Goal: Task Accomplishment & Management: Use online tool/utility

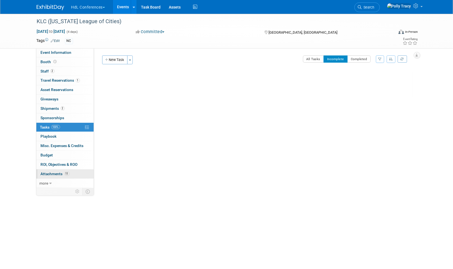
click at [56, 171] on span "Attachments 11" at bounding box center [55, 173] width 29 height 4
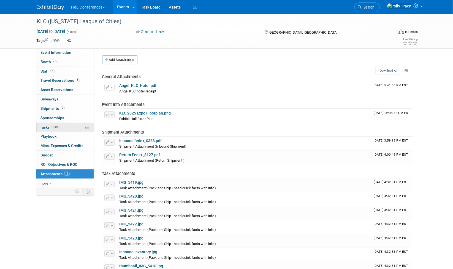
click at [46, 125] on span "Tasks 100%" at bounding box center [50, 127] width 20 height 4
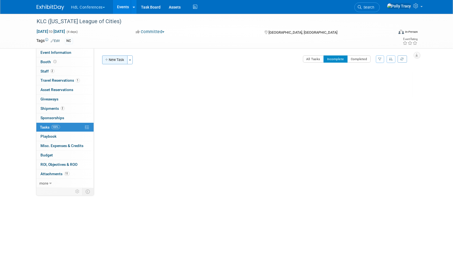
click at [113, 60] on button "New Task" at bounding box center [114, 59] width 25 height 9
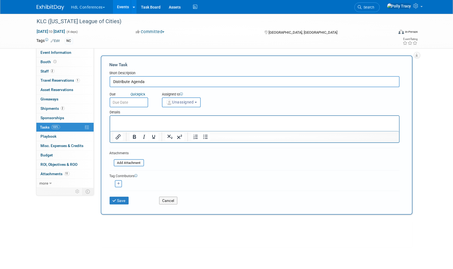
type input "Distribute Agenda"
click at [131, 102] on input "text" at bounding box center [129, 102] width 39 height 10
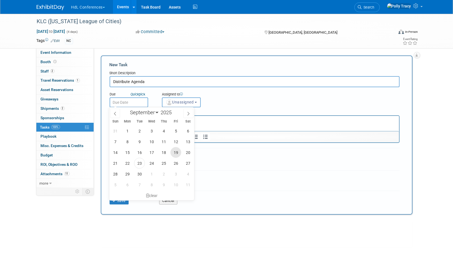
click at [175, 151] on span "19" at bounding box center [175, 152] width 11 height 11
type input "[DATE]"
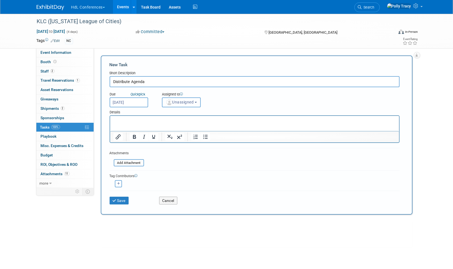
click at [179, 102] on span "Unassigned" at bounding box center [180, 102] width 28 height 4
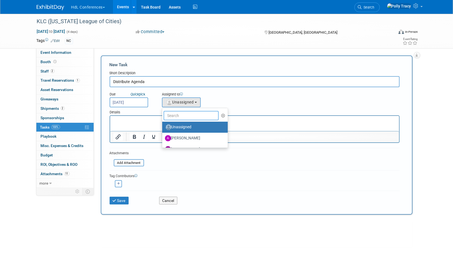
click at [182, 111] on input "text" at bounding box center [191, 115] width 55 height 9
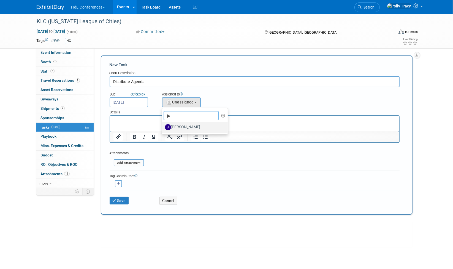
type input "jo"
click at [184, 123] on label "[PERSON_NAME]" at bounding box center [194, 127] width 58 height 9
click at [163, 124] on input "[PERSON_NAME]" at bounding box center [161, 126] width 4 height 4
select select "7ad0ca50-c2e1-45ff-affb-70136651c9ce"
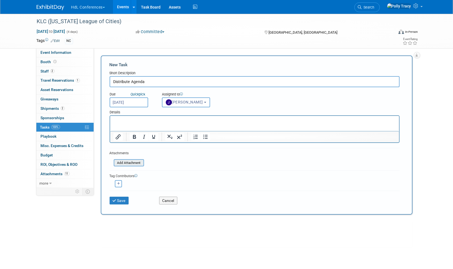
click at [133, 161] on input "file" at bounding box center [111, 162] width 66 height 6
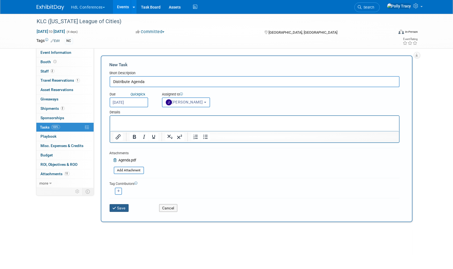
click at [124, 208] on button "Save" at bounding box center [119, 208] width 19 height 8
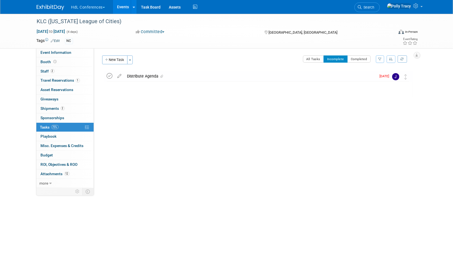
click at [112, 77] on icon at bounding box center [110, 76] width 6 height 6
